Goal: Use online tool/utility: Utilize a website feature to perform a specific function

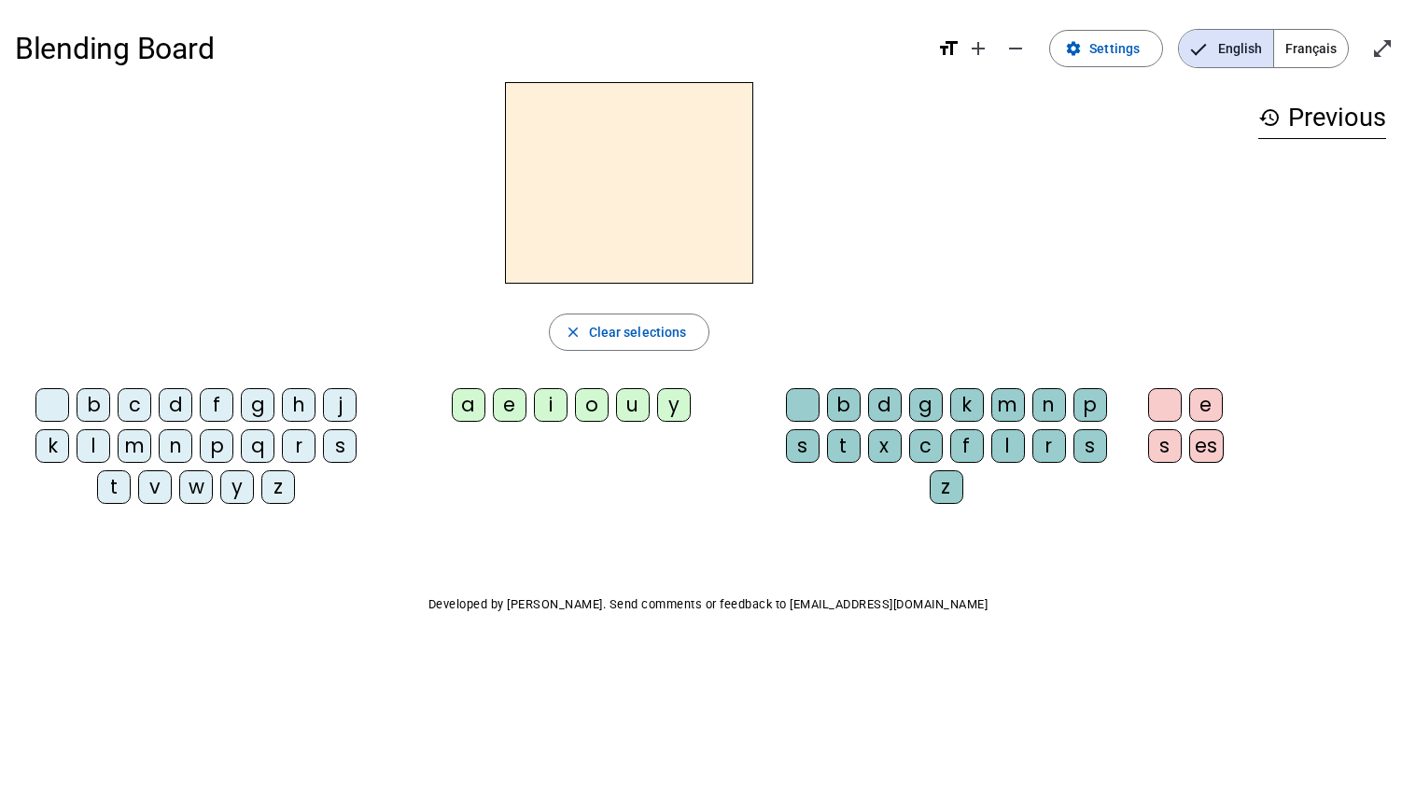
click at [606, 223] on h2 at bounding box center [629, 183] width 248 height 202
click at [1095, 50] on span "Settings" at bounding box center [1114, 48] width 50 height 22
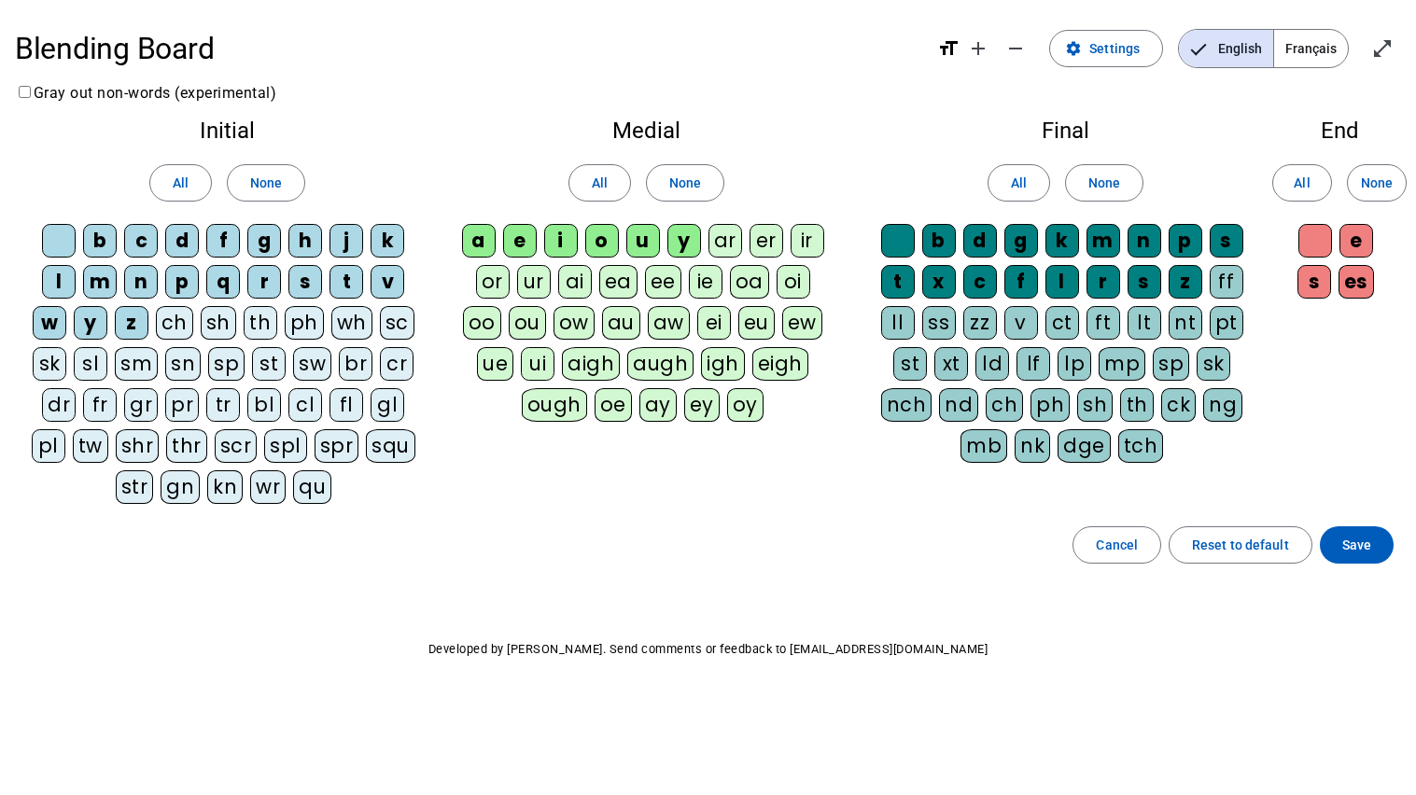
click at [301, 413] on div "cl" at bounding box center [305, 405] width 34 height 34
click at [1338, 545] on span at bounding box center [1357, 545] width 74 height 45
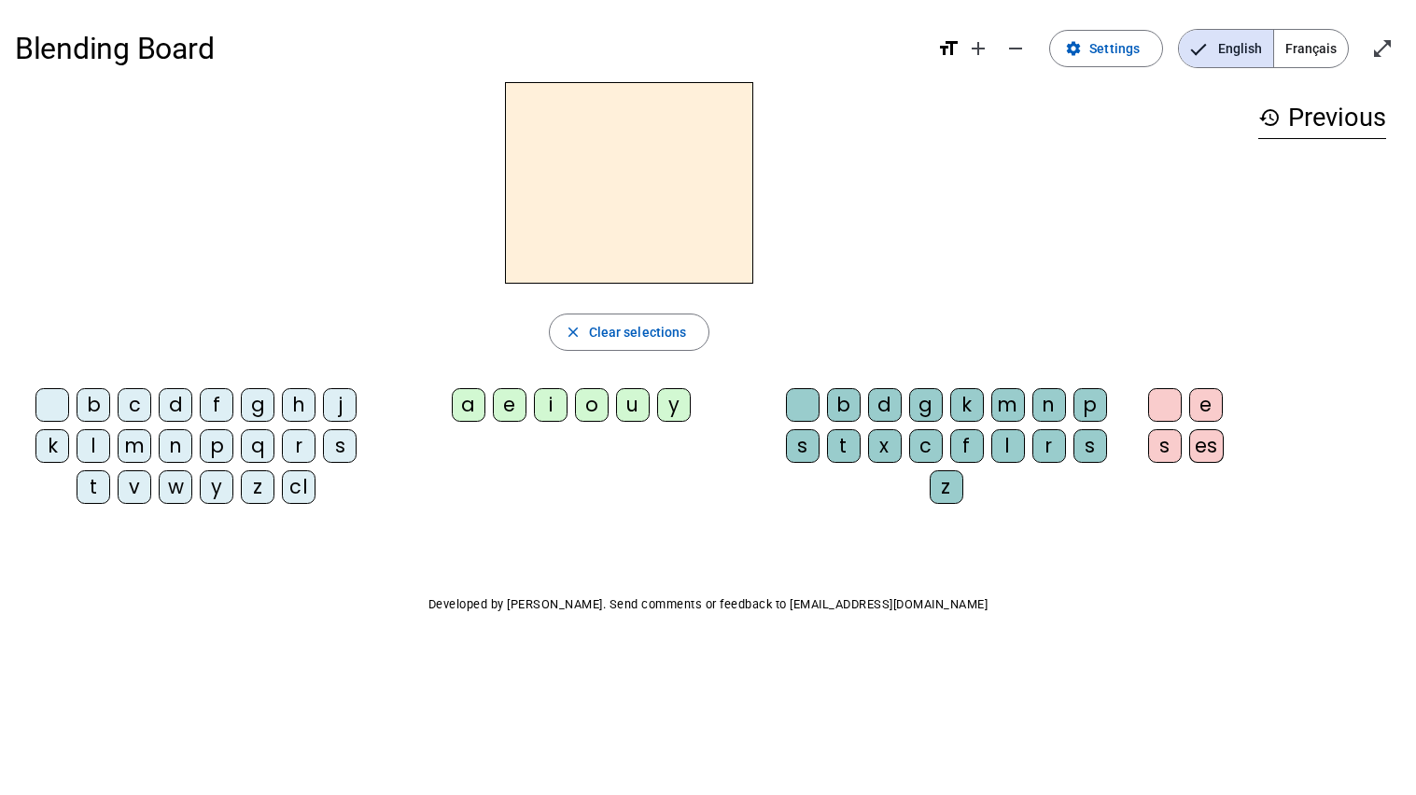
click at [301, 486] on div "cl" at bounding box center [299, 487] width 34 height 34
click at [465, 401] on div "a" at bounding box center [469, 405] width 34 height 34
click at [1013, 403] on div "m" at bounding box center [1008, 405] width 34 height 34
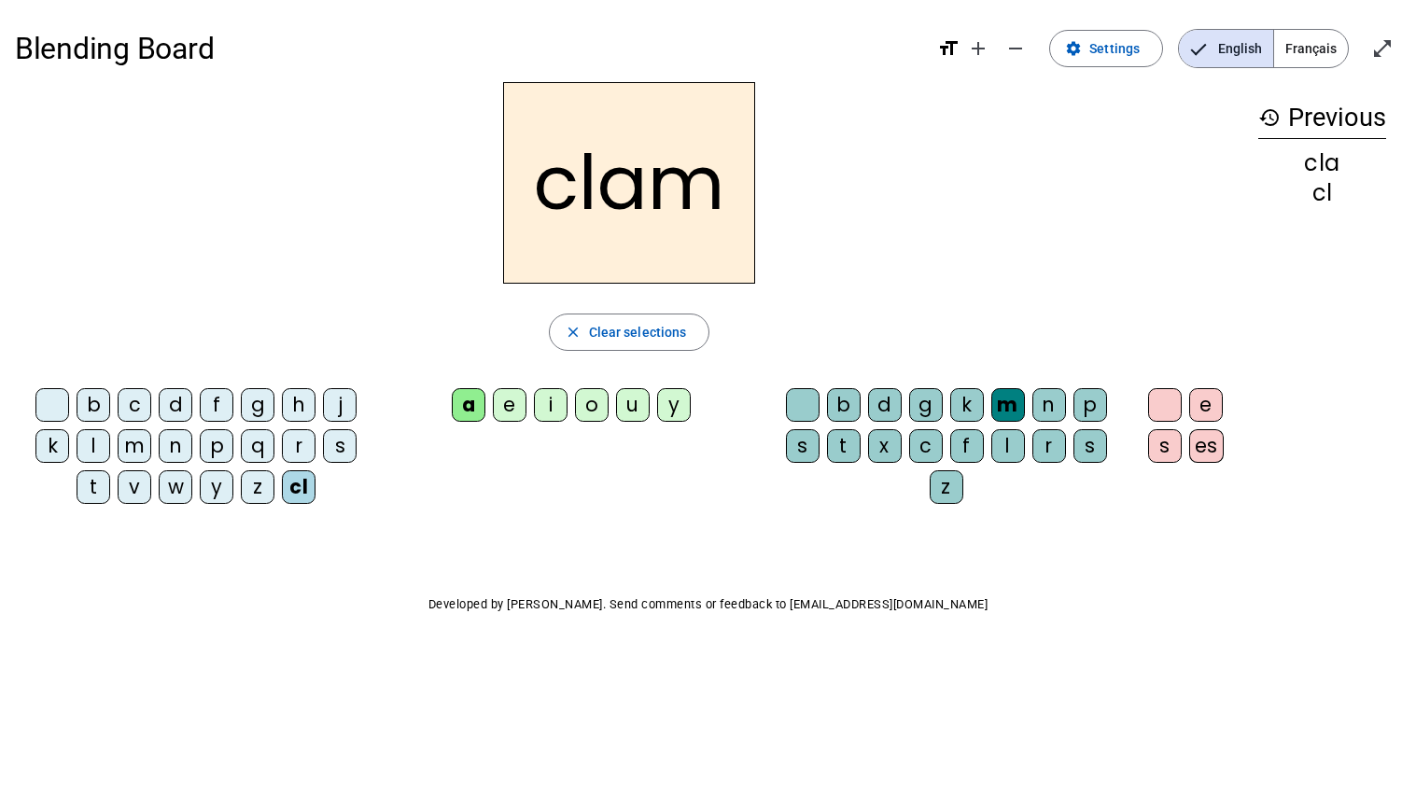
click at [1205, 412] on div "e" at bounding box center [1206, 405] width 34 height 34
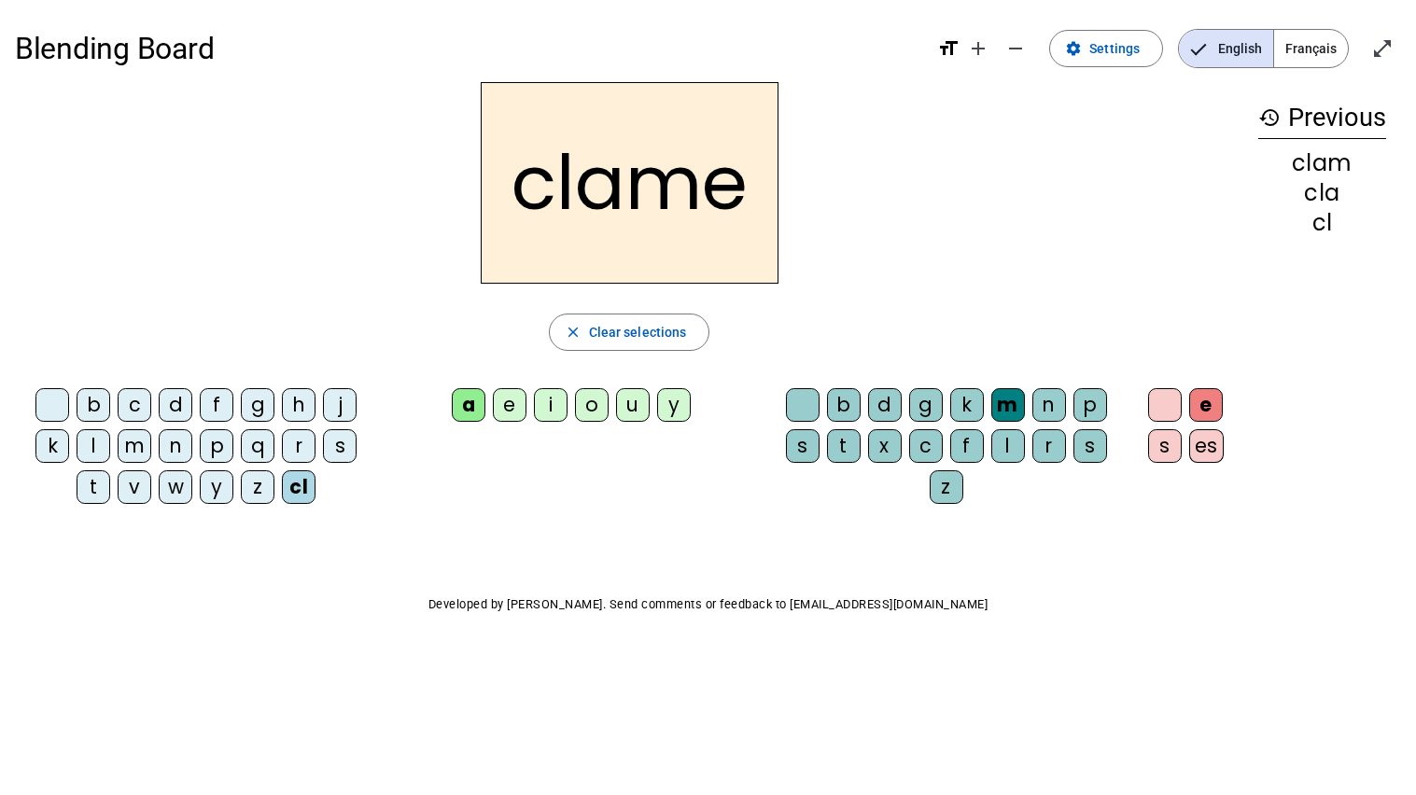
click at [81, 452] on div "l" at bounding box center [94, 446] width 34 height 34
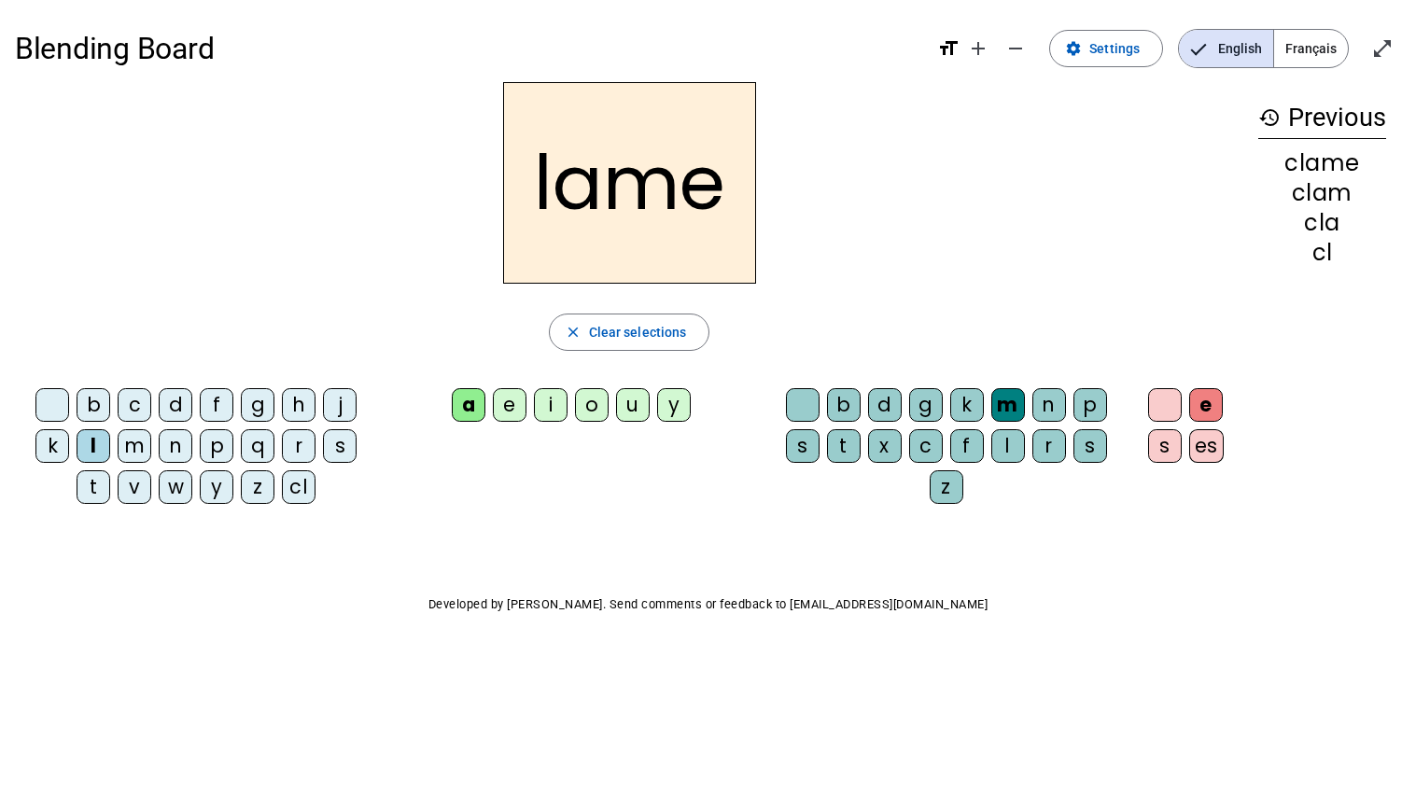
click at [169, 404] on div "d" at bounding box center [176, 405] width 34 height 34
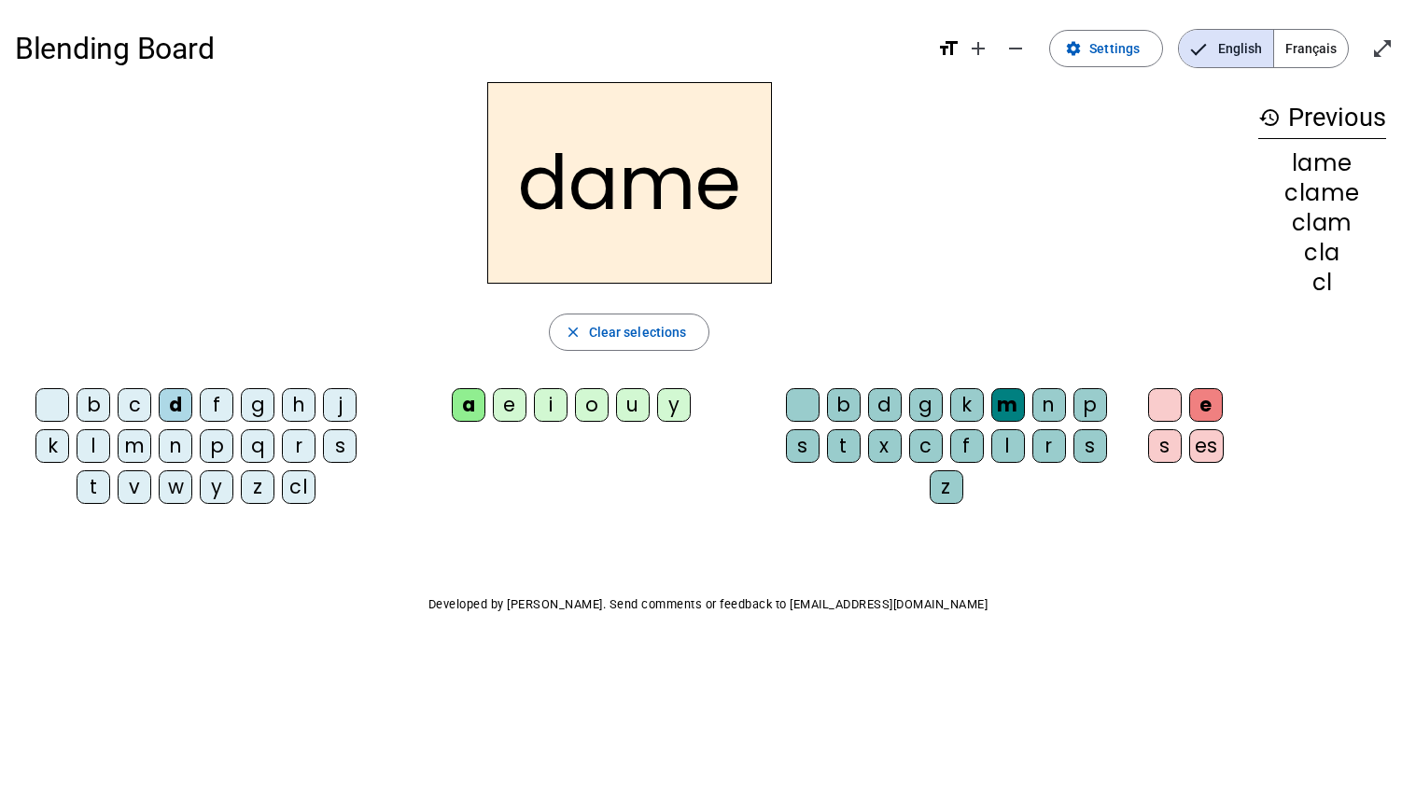
click at [129, 412] on div "c" at bounding box center [135, 405] width 34 height 34
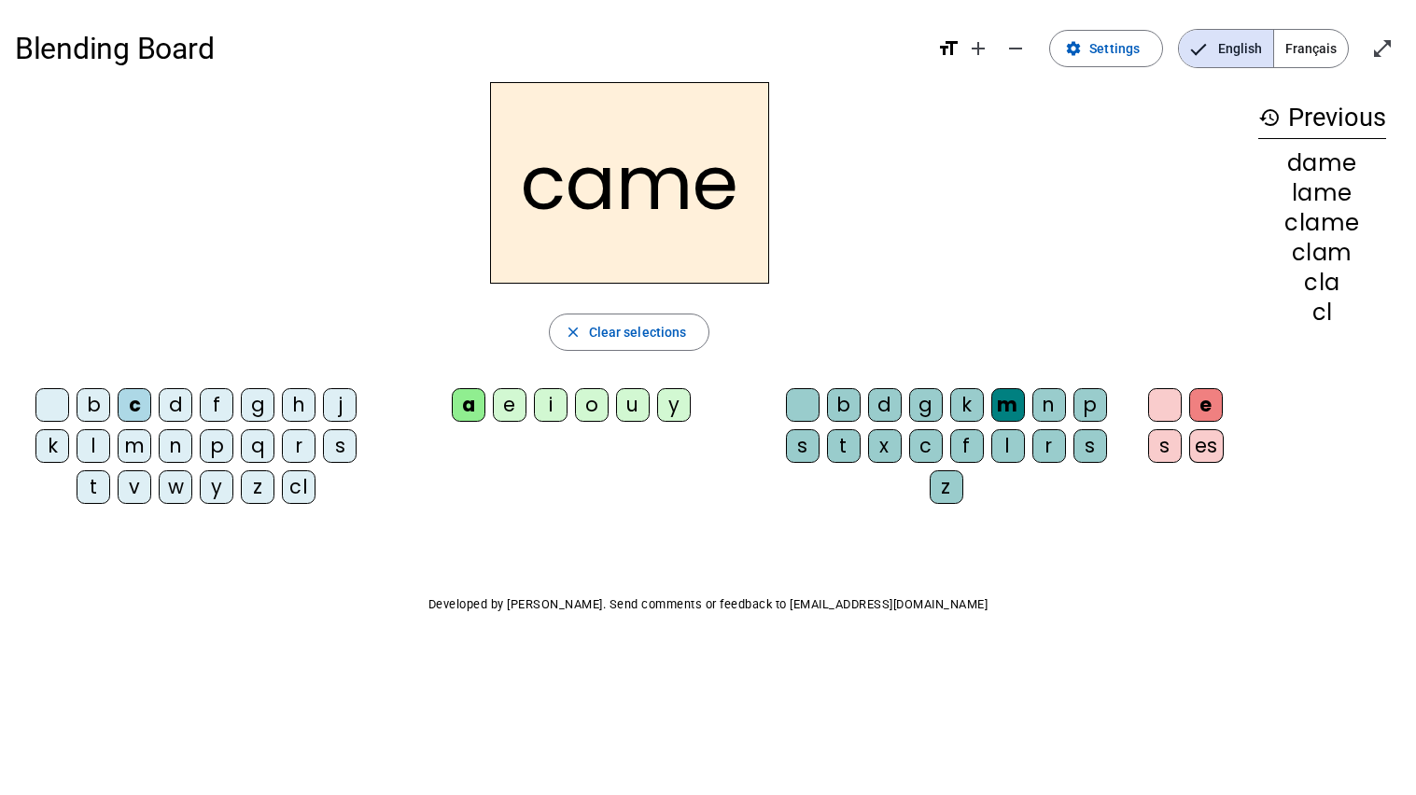
click at [1044, 408] on div "n" at bounding box center [1049, 405] width 34 height 34
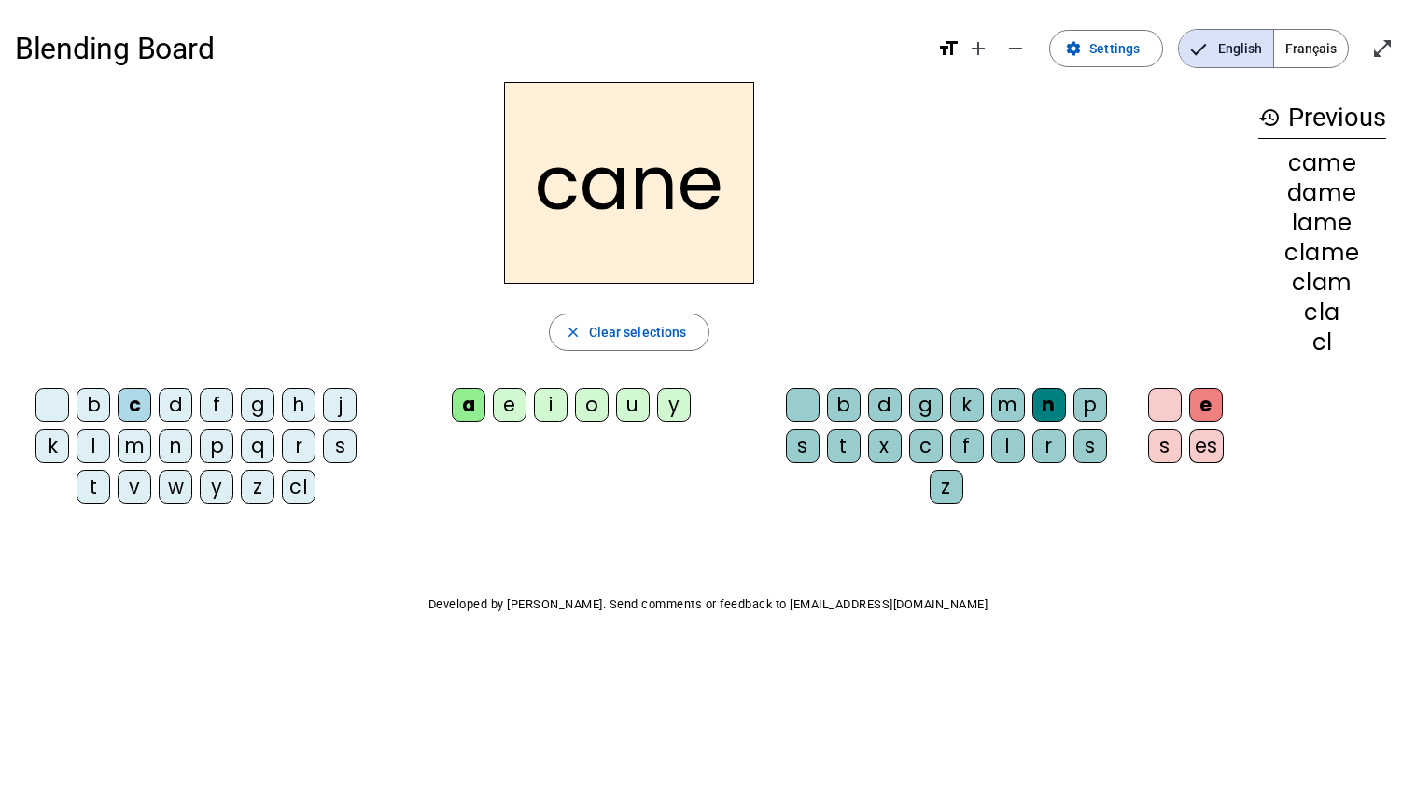
click at [219, 445] on div "p" at bounding box center [217, 446] width 34 height 34
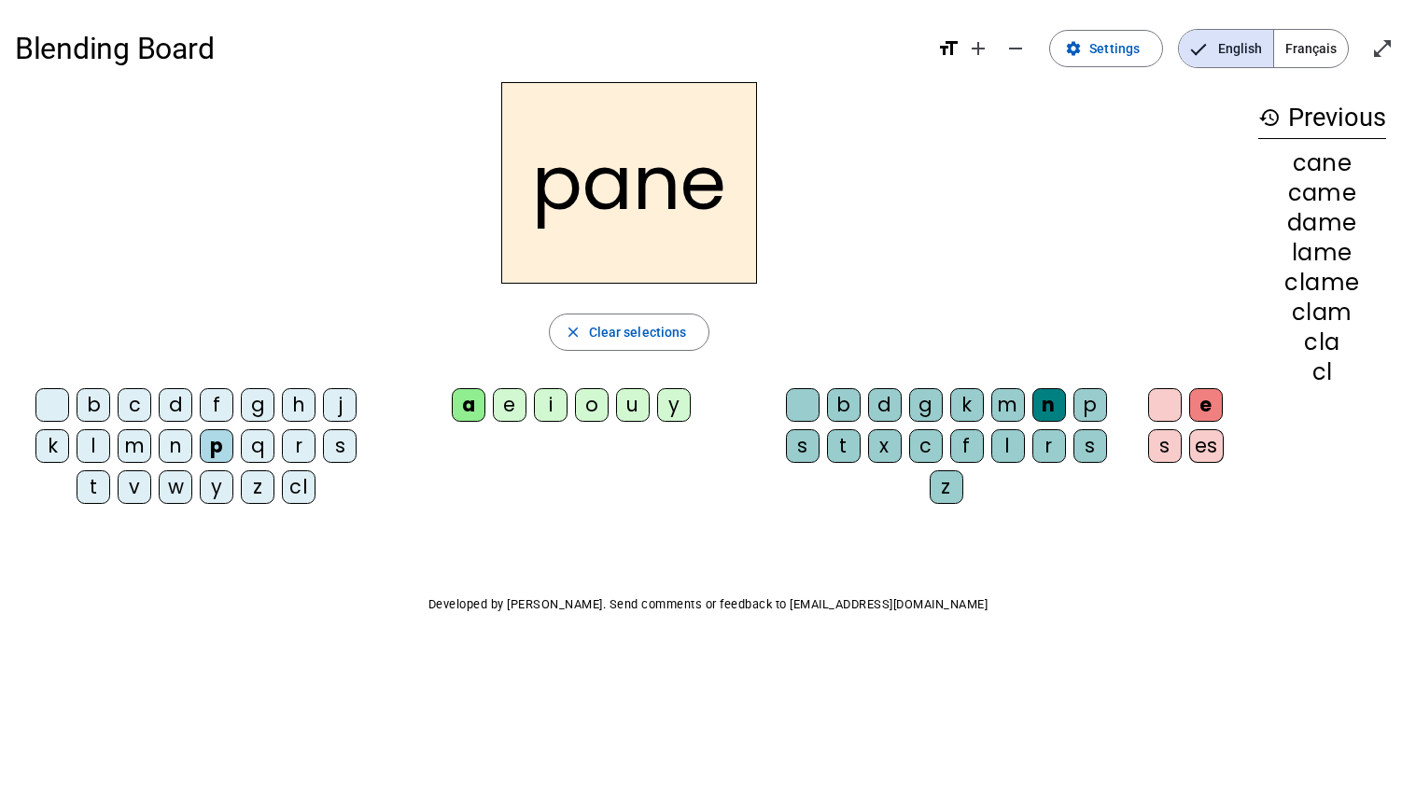
click at [920, 409] on div "g" at bounding box center [926, 405] width 34 height 34
click at [338, 456] on div "s" at bounding box center [340, 446] width 34 height 34
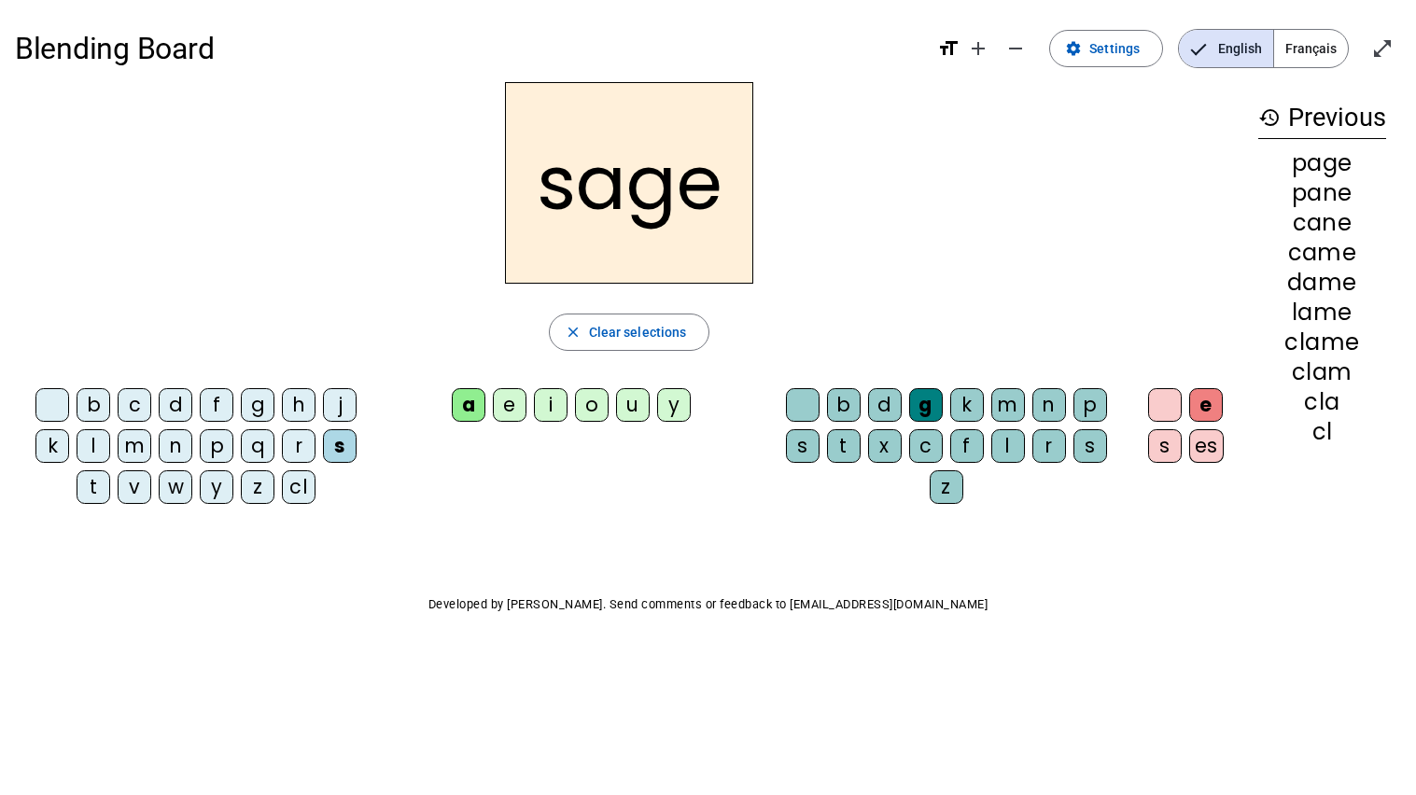
click at [136, 444] on div "m" at bounding box center [135, 446] width 34 height 34
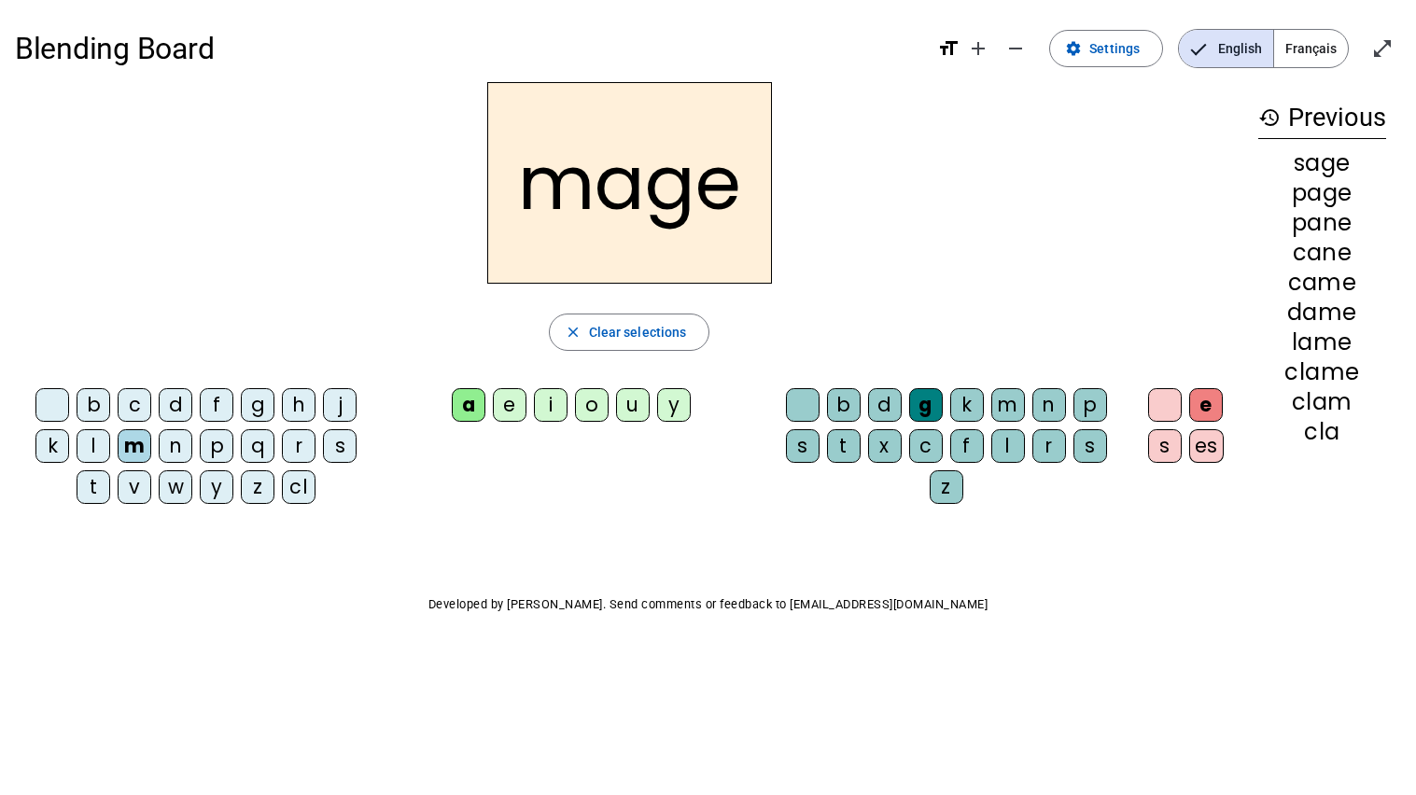
click at [627, 403] on div "u" at bounding box center [633, 405] width 34 height 34
click at [97, 453] on div "l" at bounding box center [94, 446] width 34 height 34
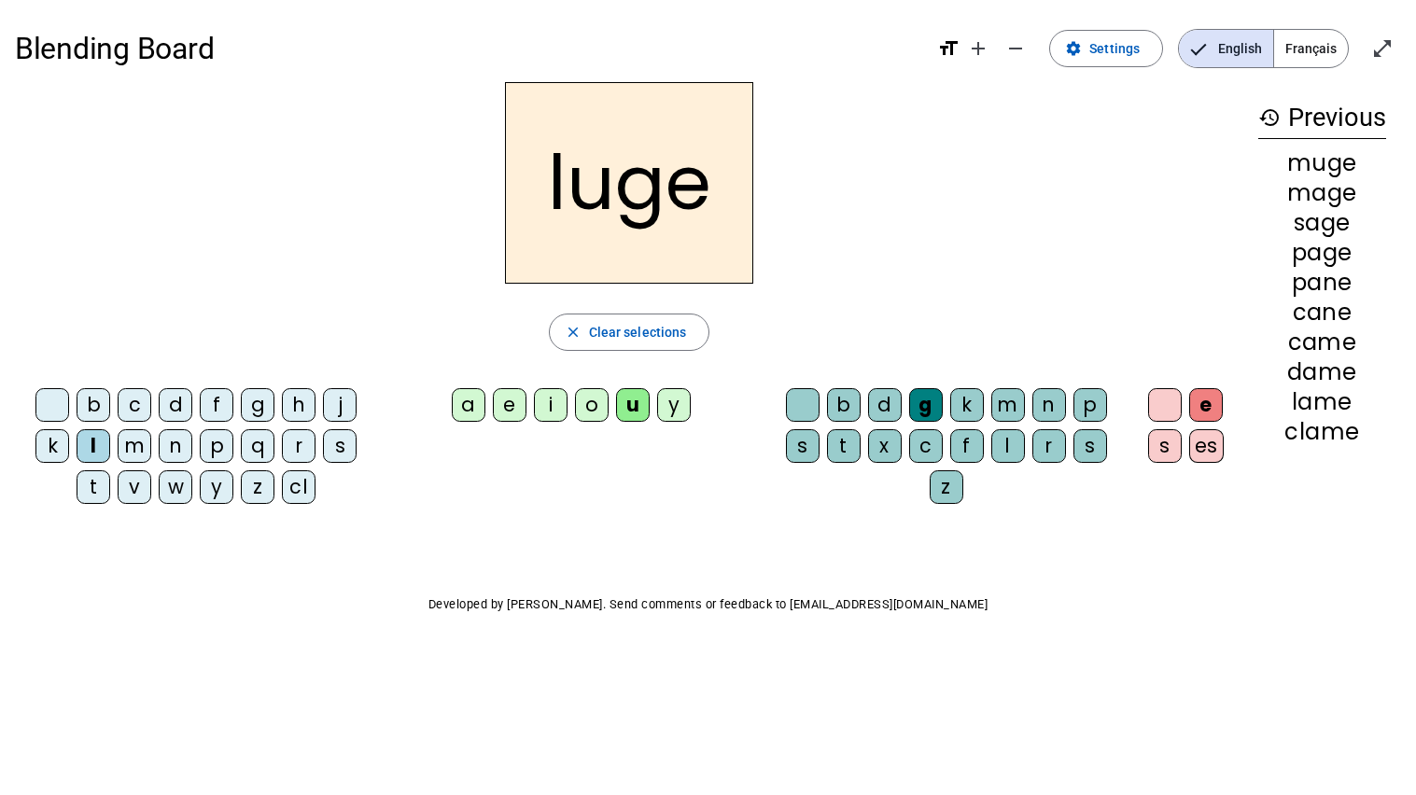
click at [1045, 411] on div "n" at bounding box center [1049, 405] width 34 height 34
